Goal: Task Accomplishment & Management: Manage account settings

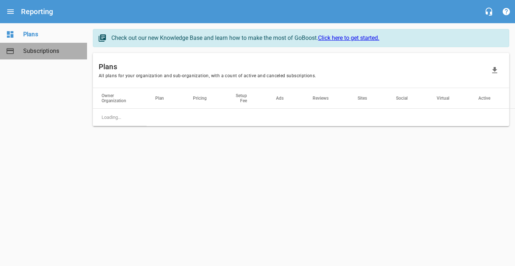
click at [61, 54] on span "Subscriptions" at bounding box center [50, 51] width 55 height 9
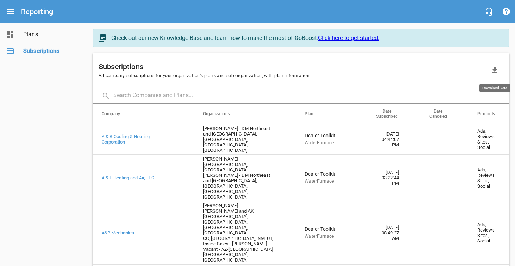
click at [495, 68] on icon "button" at bounding box center [494, 70] width 5 height 6
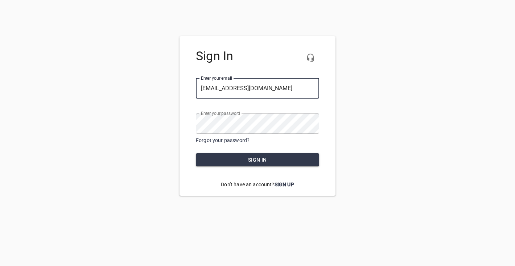
click at [319, 88] on div at bounding box center [319, 88] width 0 height 0
type input "cierra@kinertia.com"
click at [237, 155] on button "Sign in" at bounding box center [257, 159] width 123 height 13
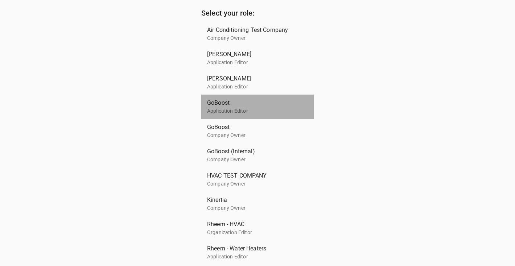
click at [233, 105] on span "GoBoost" at bounding box center [254, 103] width 95 height 9
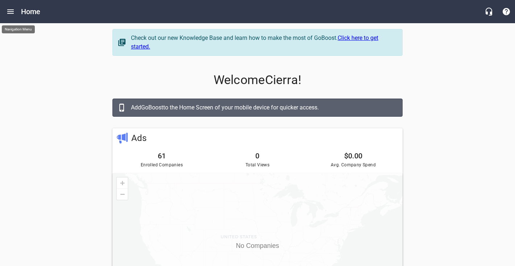
click at [11, 13] on icon "Open drawer" at bounding box center [10, 11] width 9 height 9
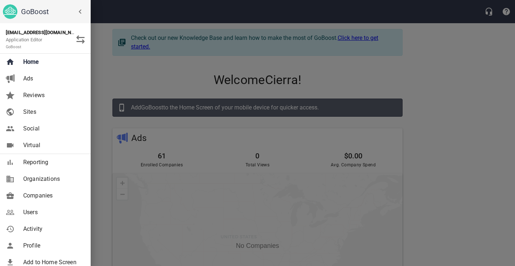
click at [42, 199] on span "Companies" at bounding box center [52, 195] width 59 height 9
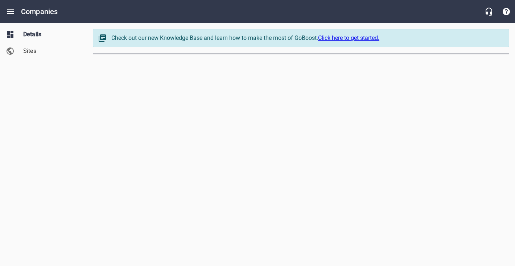
select select "Pennsylvania"
select select "62"
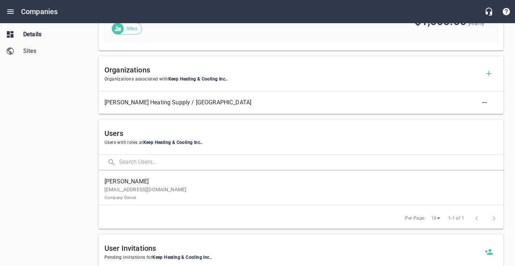
scroll to position [383, 0]
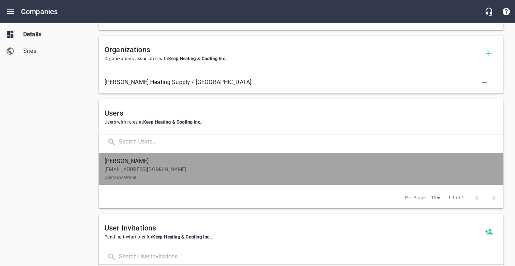
click at [250, 162] on span "Guthrie, Jeff" at bounding box center [297, 161] width 387 height 9
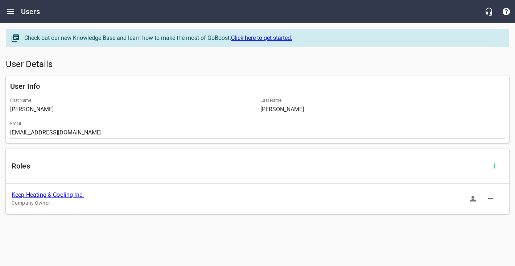
click at [468, 196] on button "button" at bounding box center [472, 198] width 17 height 17
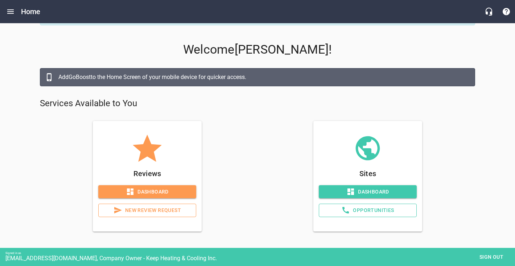
scroll to position [23, 0]
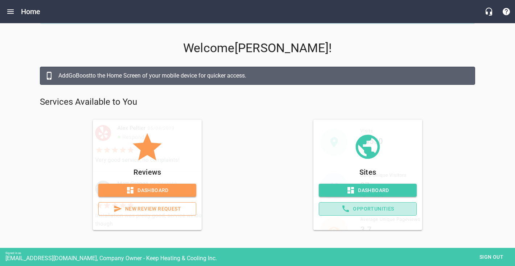
click at [369, 206] on span "Opportunities" at bounding box center [368, 208] width 86 height 9
